Goal: Obtain resource: Obtain resource

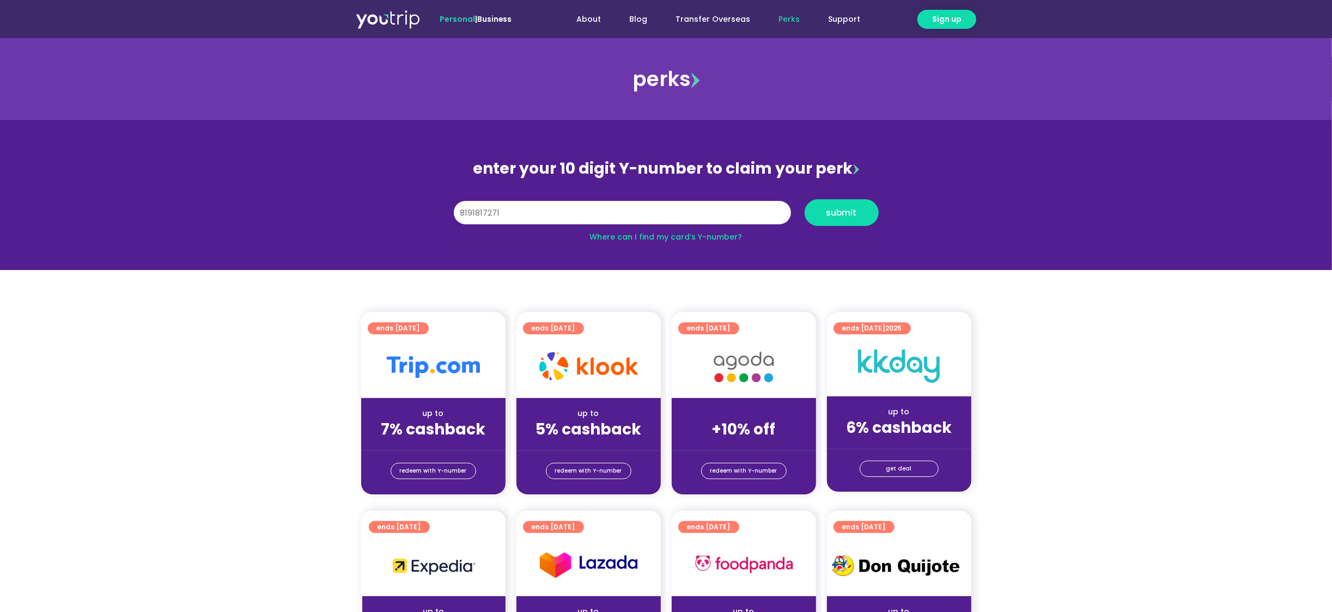
type input "8191817271"
click at [805, 199] on button "submit" at bounding box center [842, 212] width 74 height 27
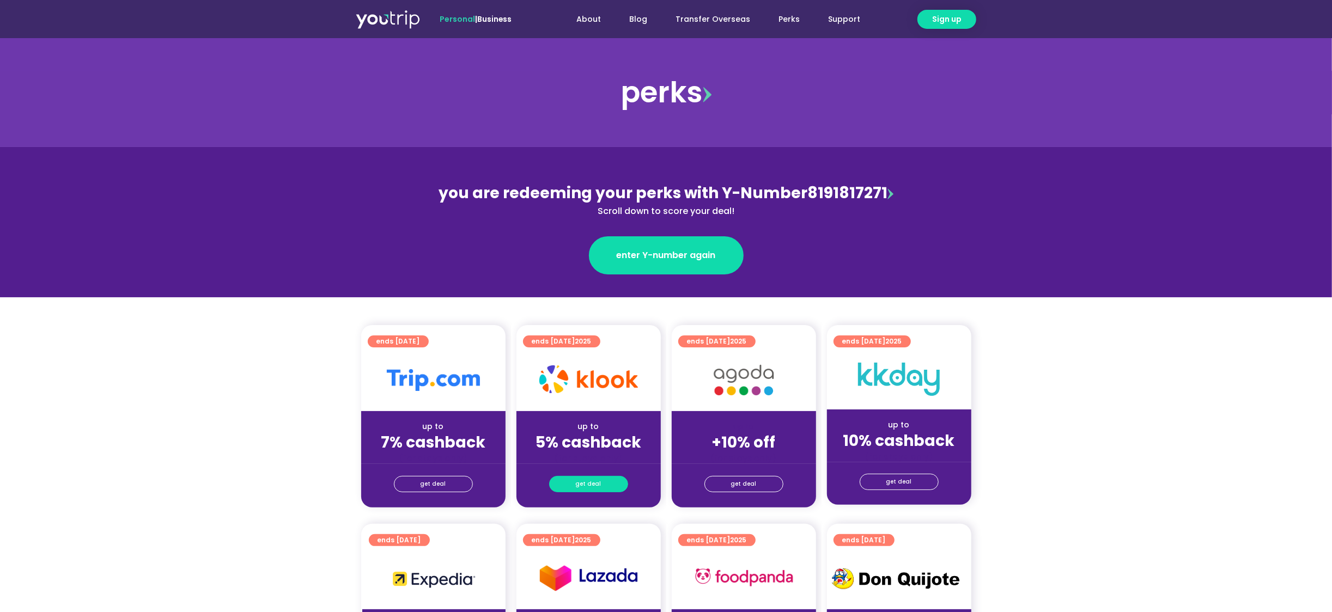
click at [617, 479] on link "get deal" at bounding box center [588, 484] width 79 height 16
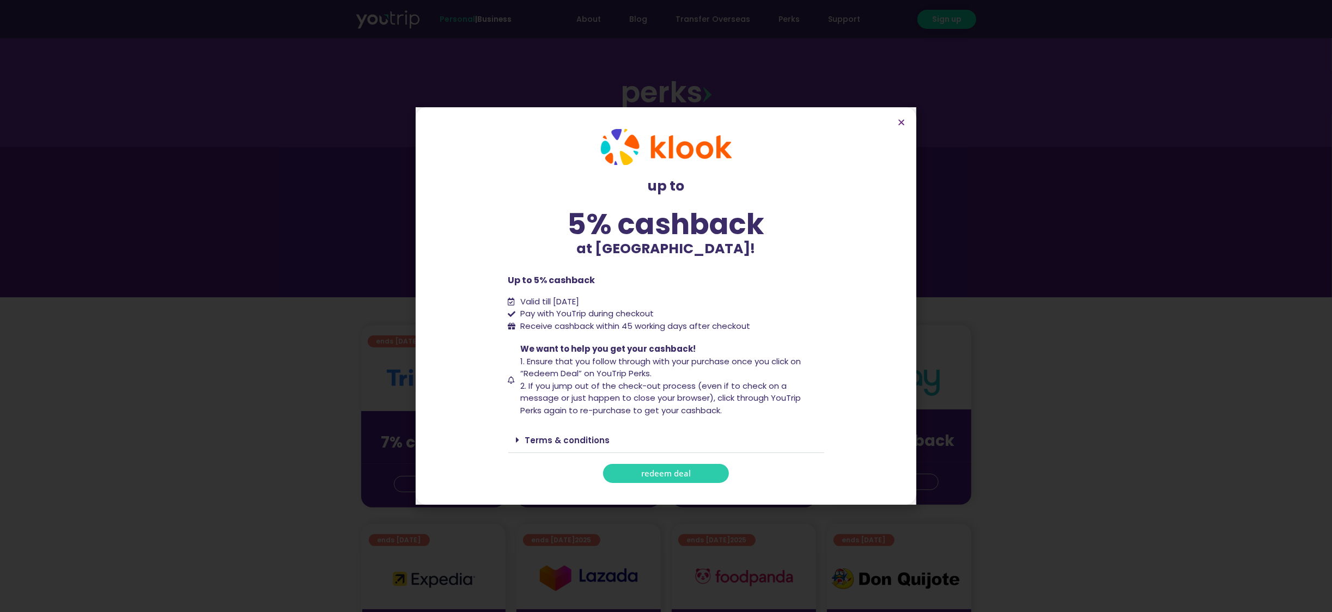
click at [567, 429] on div "Terms & conditions" at bounding box center [666, 441] width 316 height 26
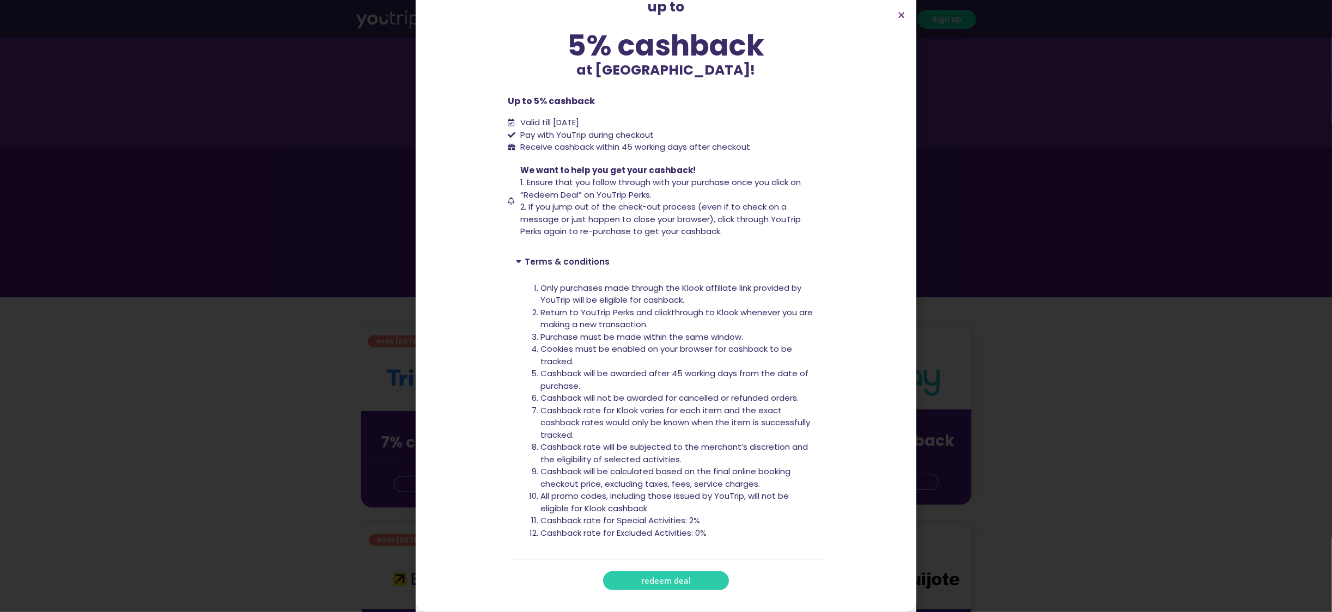
click at [1021, 315] on div "up to 5% cashback at [GEOGRAPHIC_DATA]! up to 5% cashback at [GEOGRAPHIC_DATA]!…" at bounding box center [666, 306] width 1332 height 612
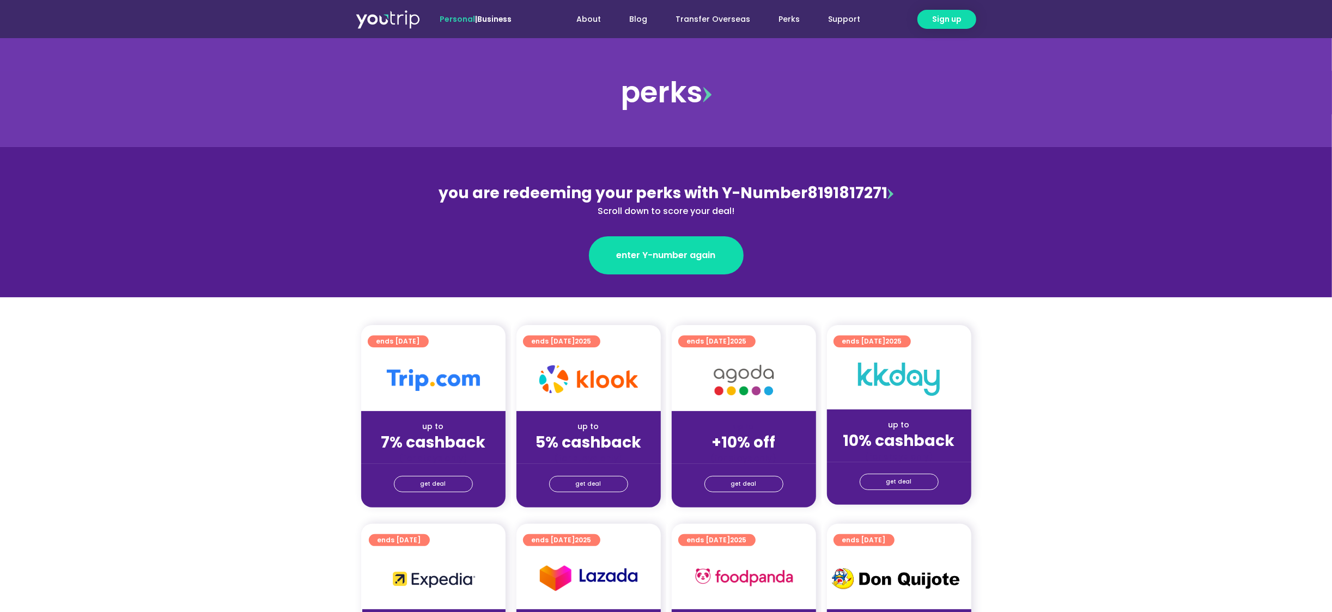
click at [257, 348] on section "ends [DATE] up to 7% cashback (for stays only) get deal ends [DATE] up to 5% ca…" at bounding box center [666, 423] width 1332 height 196
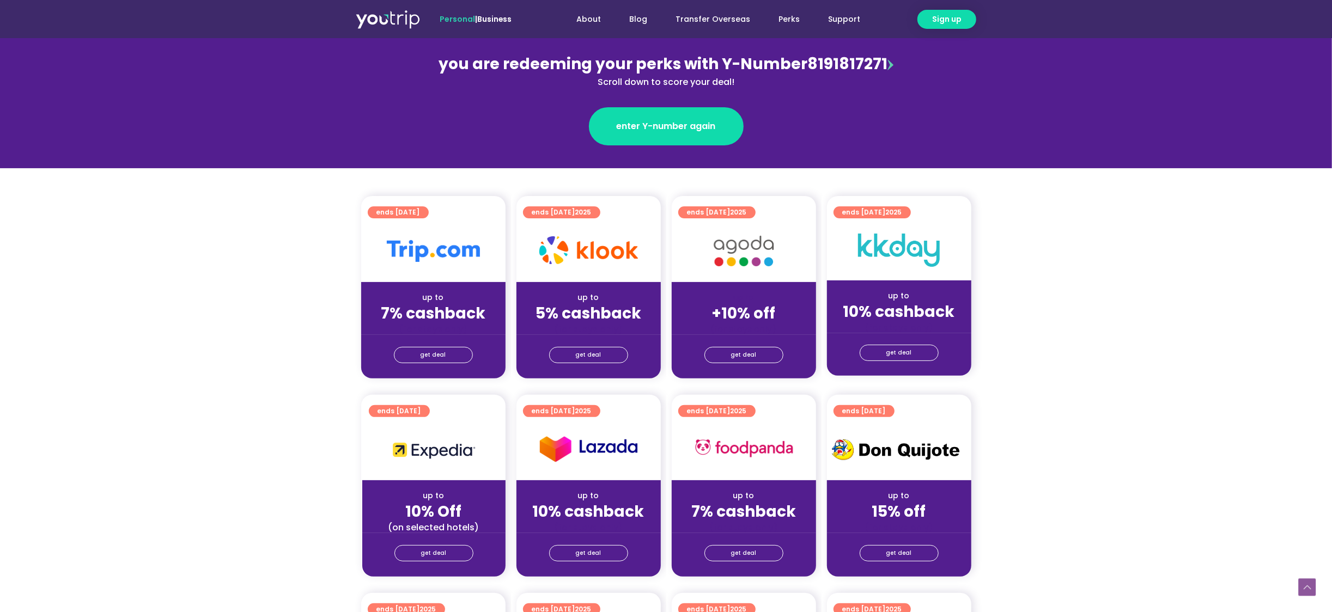
scroll to position [286, 0]
